Goal: Task Accomplishment & Management: Manage account settings

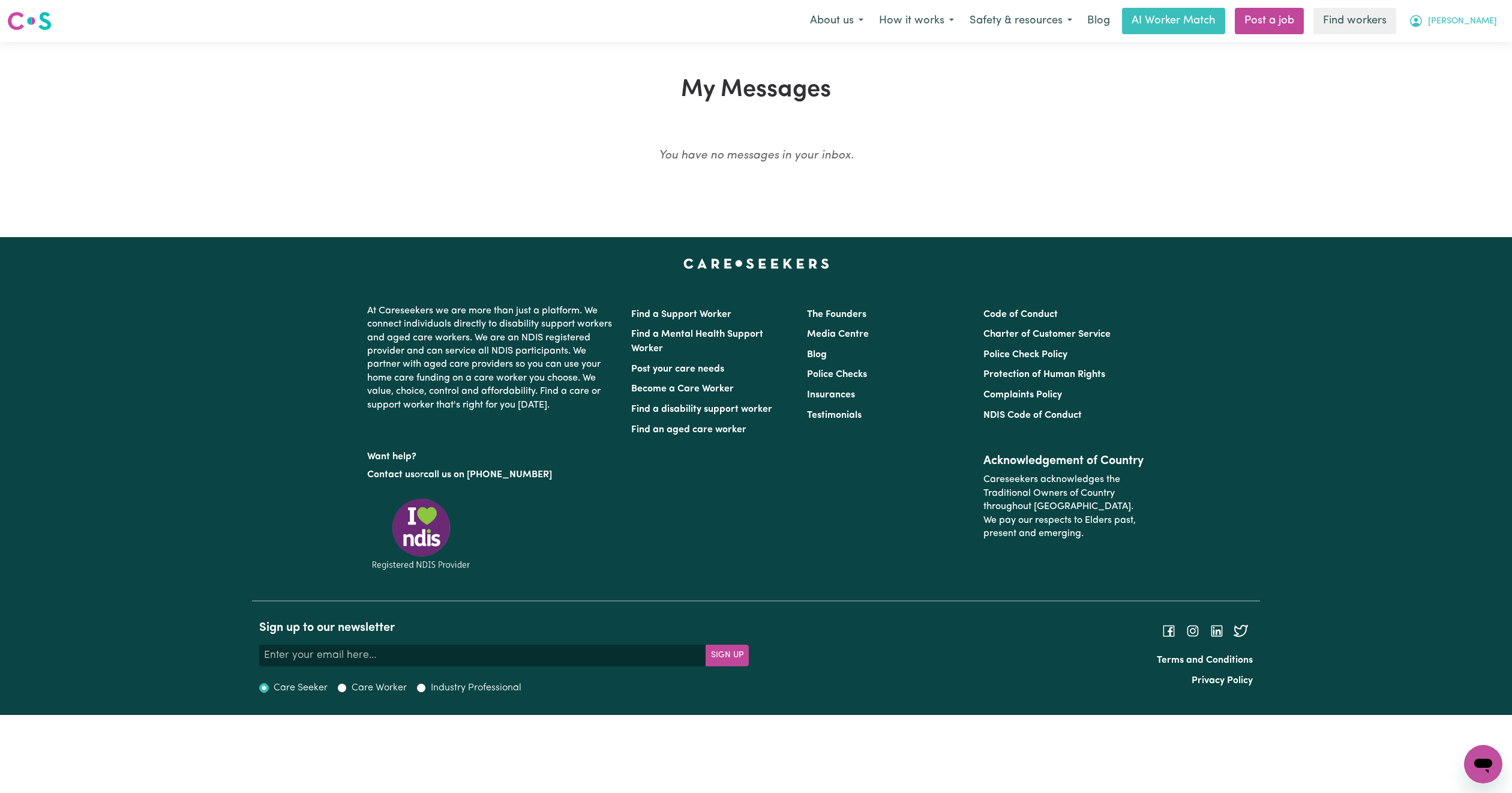
drag, startPoint x: 1476, startPoint y: 17, endPoint x: 1481, endPoint y: 30, distance: 13.9
click at [1476, 17] on span "[PERSON_NAME]" at bounding box center [1463, 22] width 69 height 13
click at [1474, 59] on link "Logout" at bounding box center [1457, 68] width 95 height 22
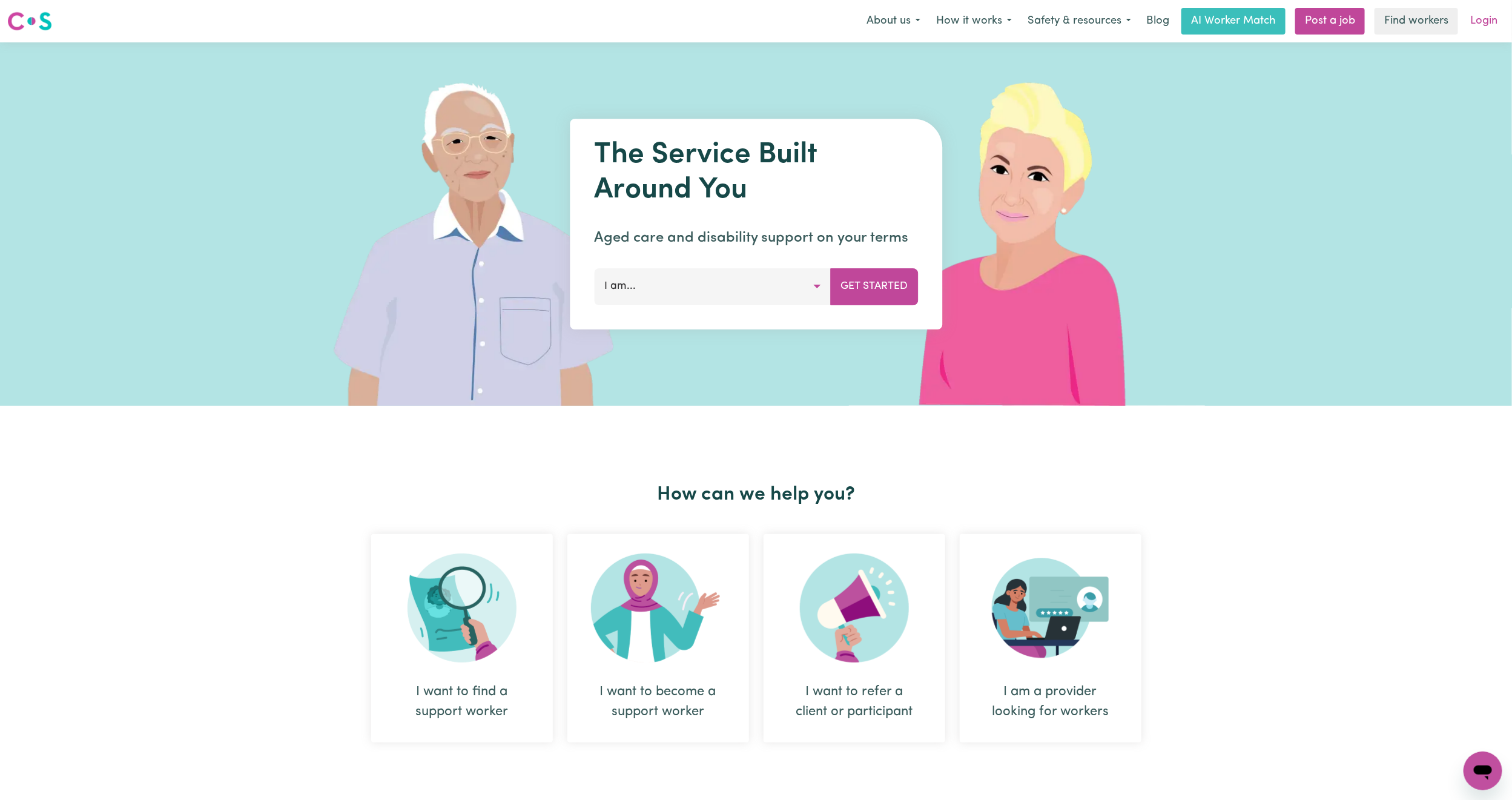
click at [1502, 20] on link "Login" at bounding box center [1483, 21] width 42 height 26
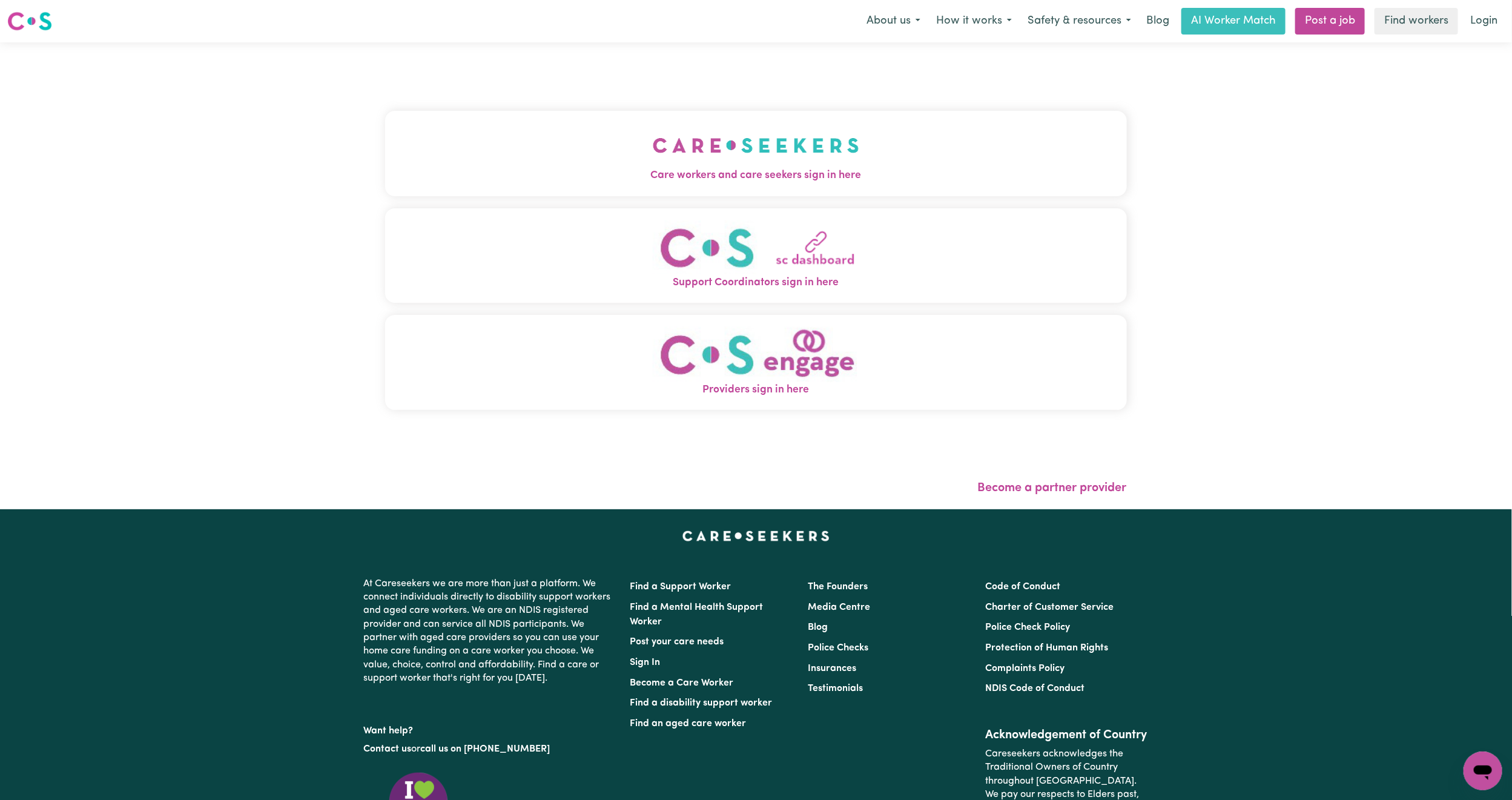
click at [734, 118] on button "Care workers and care seekers sign in here" at bounding box center [756, 153] width 742 height 85
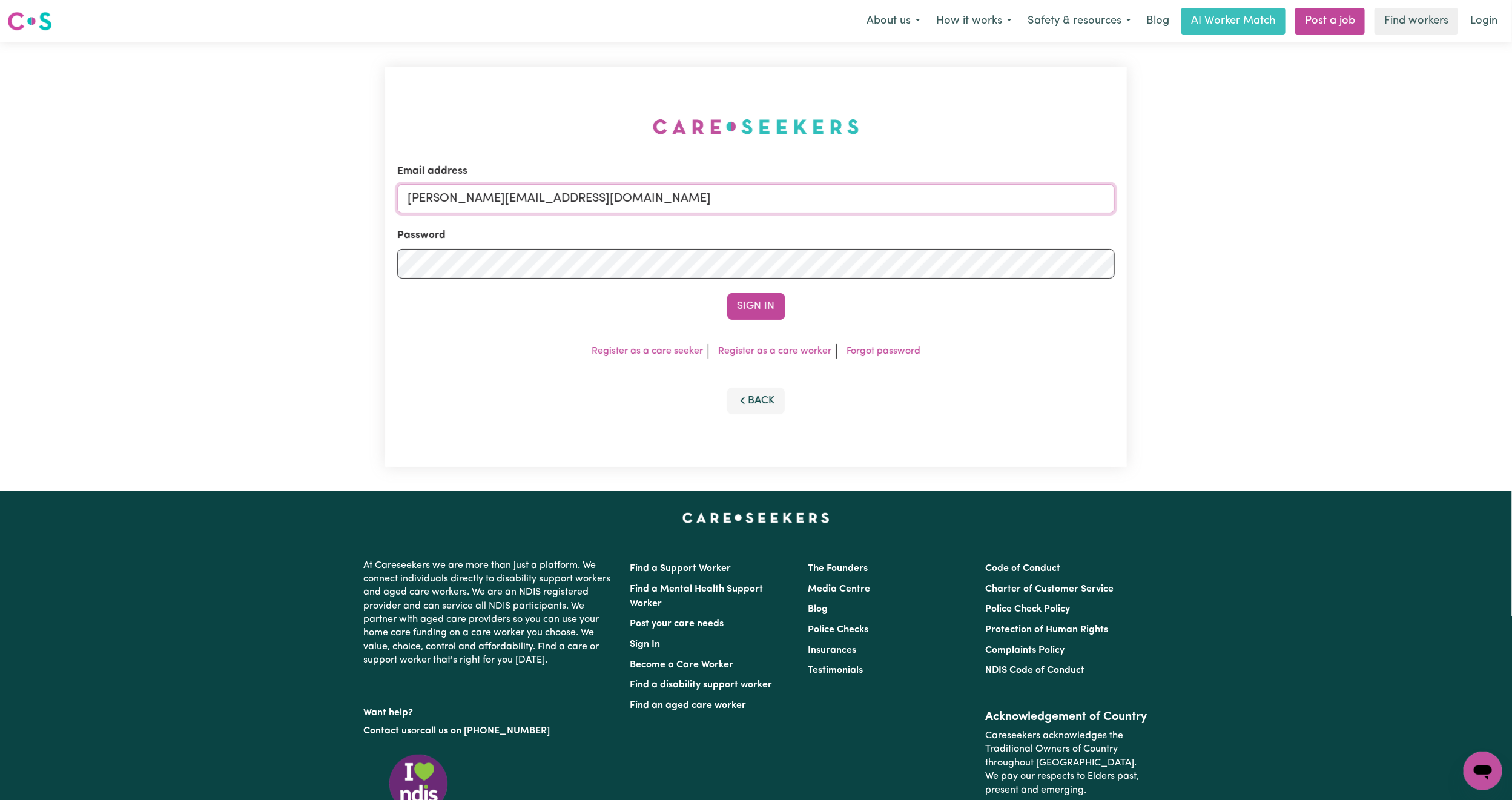
click at [570, 196] on input "[PERSON_NAME][EMAIL_ADDRESS][DOMAIN_NAME]" at bounding box center [756, 198] width 718 height 29
drag, startPoint x: 553, startPoint y: 218, endPoint x: 840, endPoint y: 244, distance: 288.2
click at [840, 244] on form "Email address [EMAIL_ADDRESS][PERSON_NAME][DOMAIN_NAME] Password Sign In" at bounding box center [756, 241] width 718 height 156
type input "[EMAIL_ADDRESS][DOMAIN_NAME]"
click at [761, 304] on button "Sign In" at bounding box center [756, 306] width 58 height 26
